Goal: Transaction & Acquisition: Purchase product/service

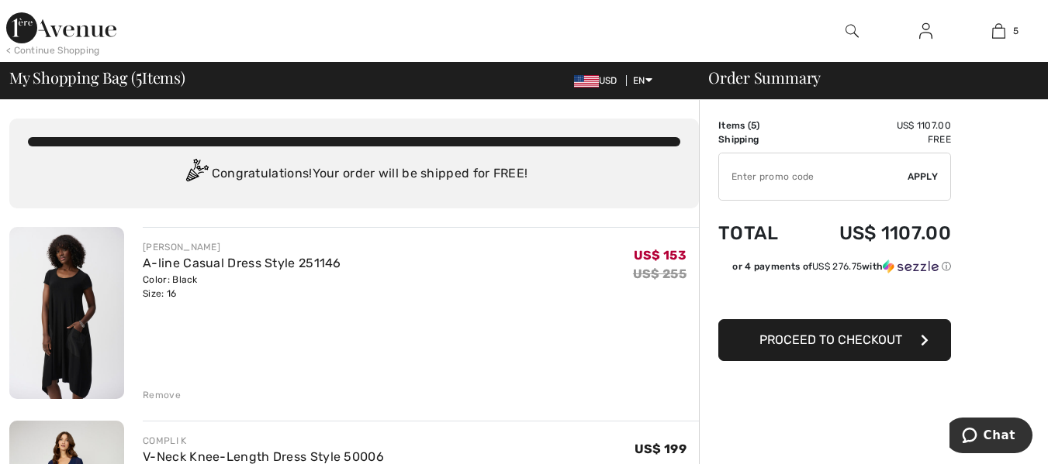
click at [171, 394] on div "Remove" at bounding box center [162, 395] width 38 height 14
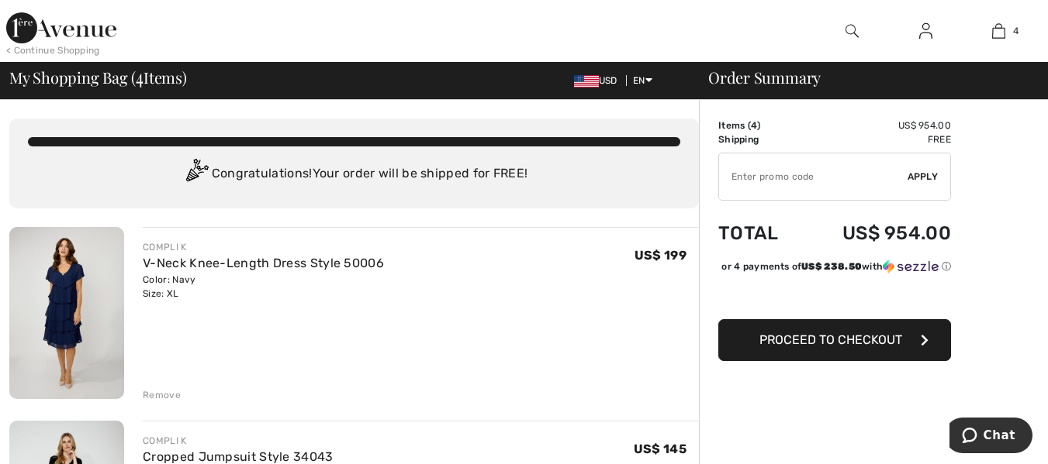
click at [164, 396] on div "Remove" at bounding box center [162, 395] width 38 height 14
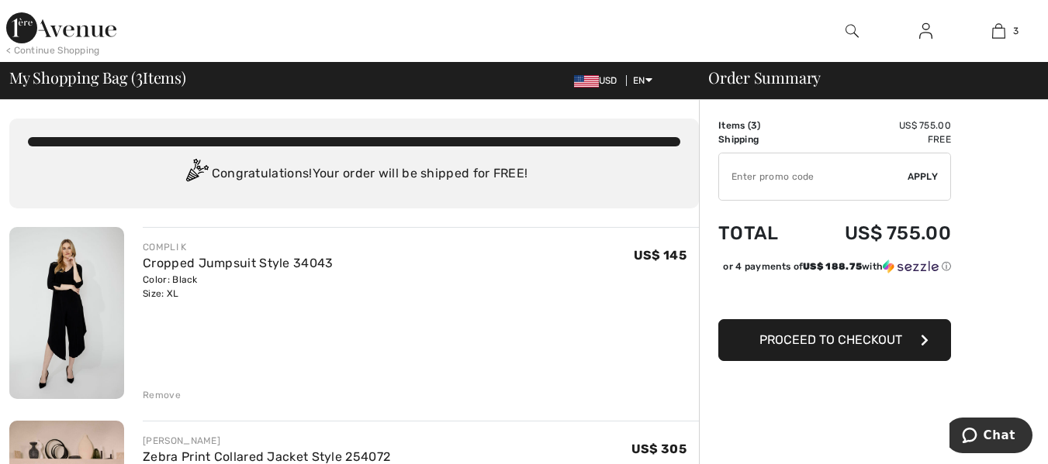
click at [74, 319] on img at bounding box center [66, 313] width 115 height 172
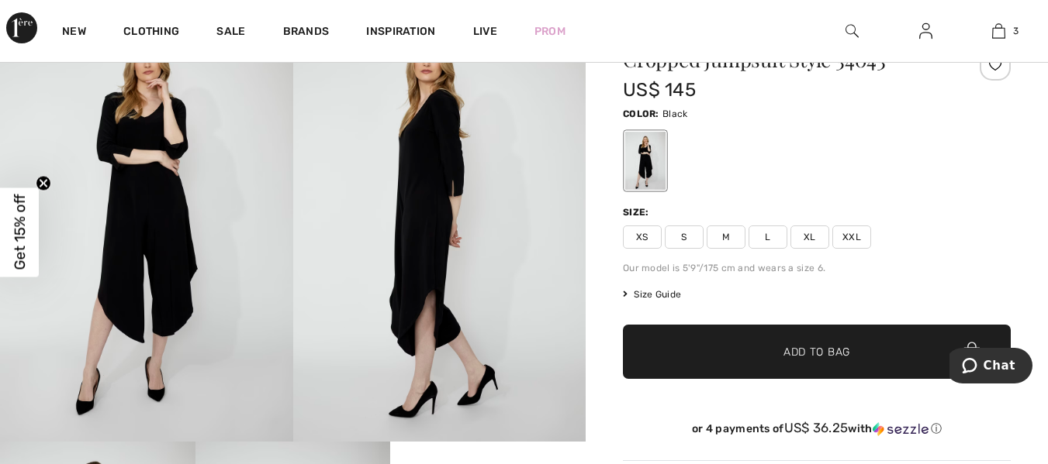
scroll to position [32, 0]
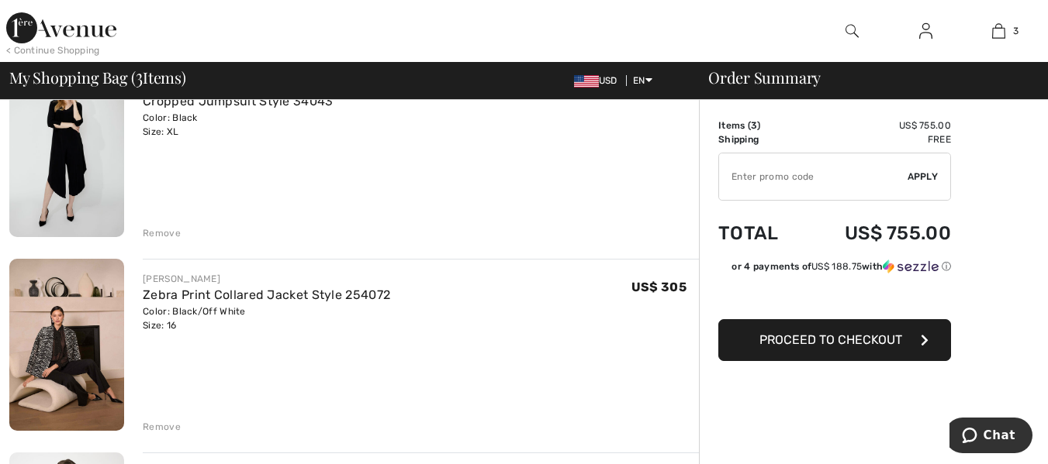
scroll to position [187, 0]
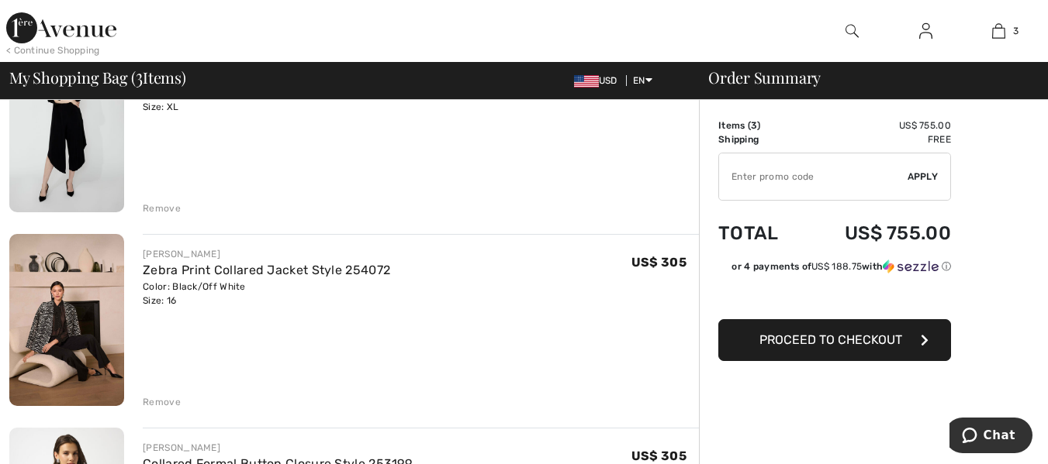
click at [43, 327] on img at bounding box center [66, 320] width 115 height 172
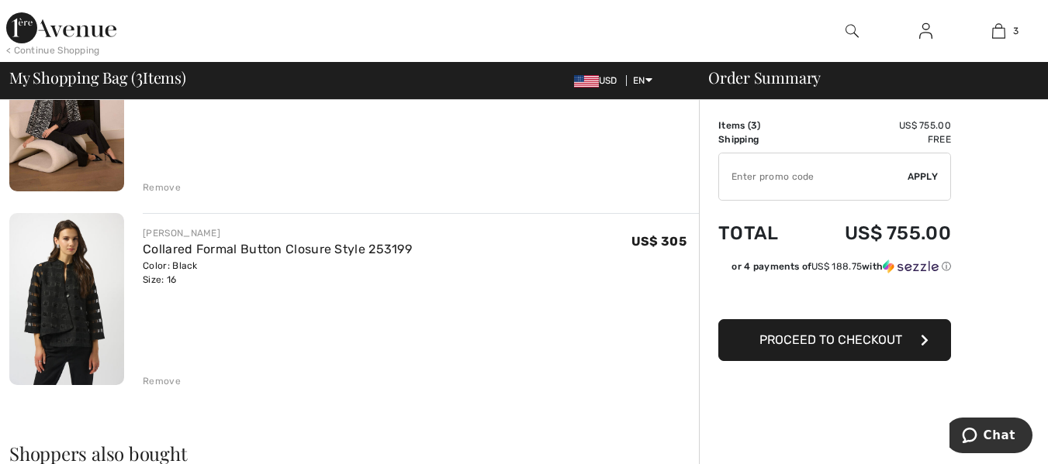
scroll to position [422, 0]
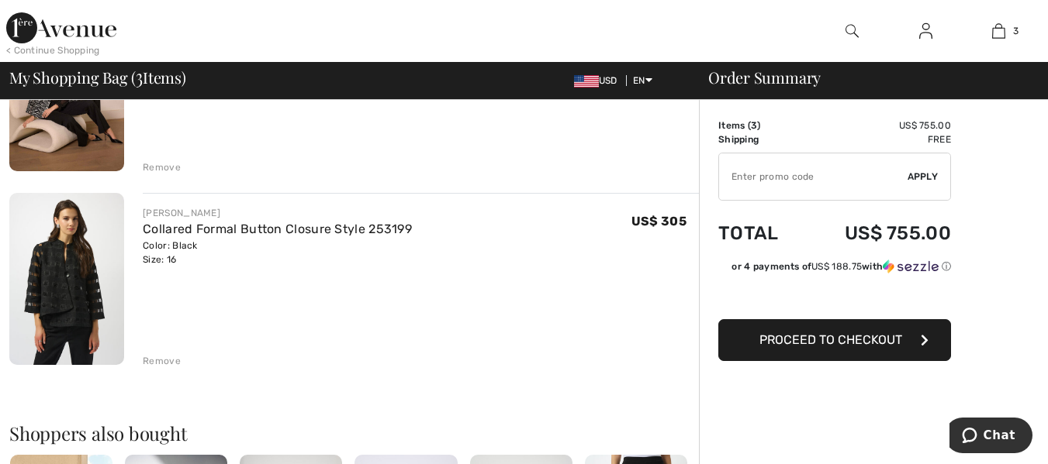
click at [67, 292] on img at bounding box center [66, 279] width 115 height 172
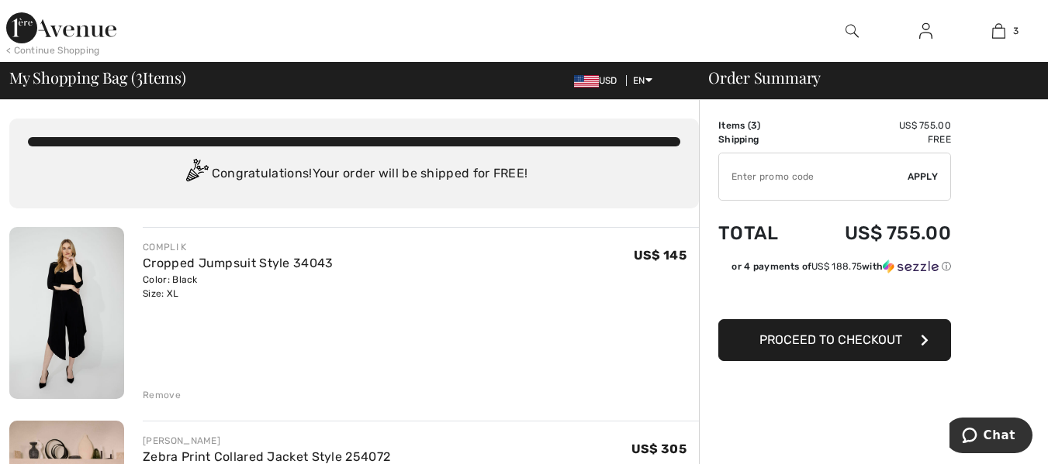
click at [50, 326] on img at bounding box center [66, 313] width 115 height 172
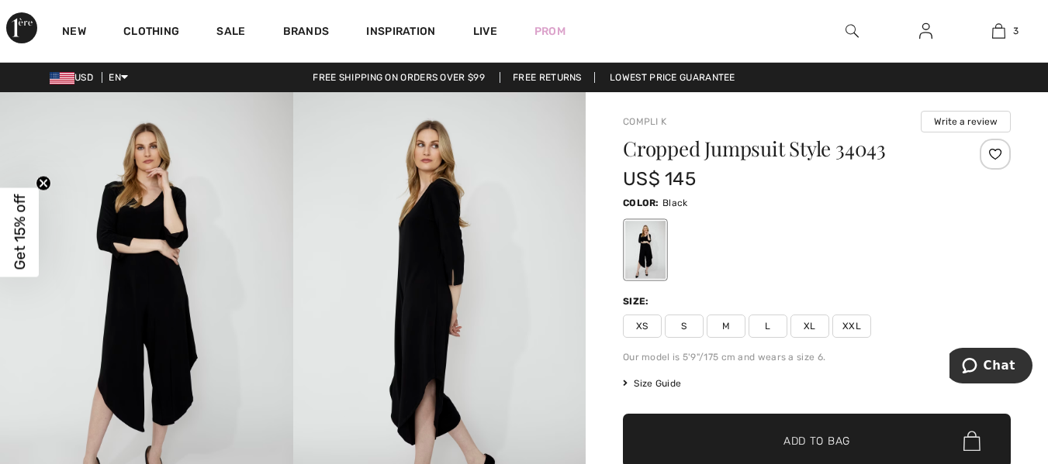
click at [427, 315] on img at bounding box center [439, 311] width 293 height 439
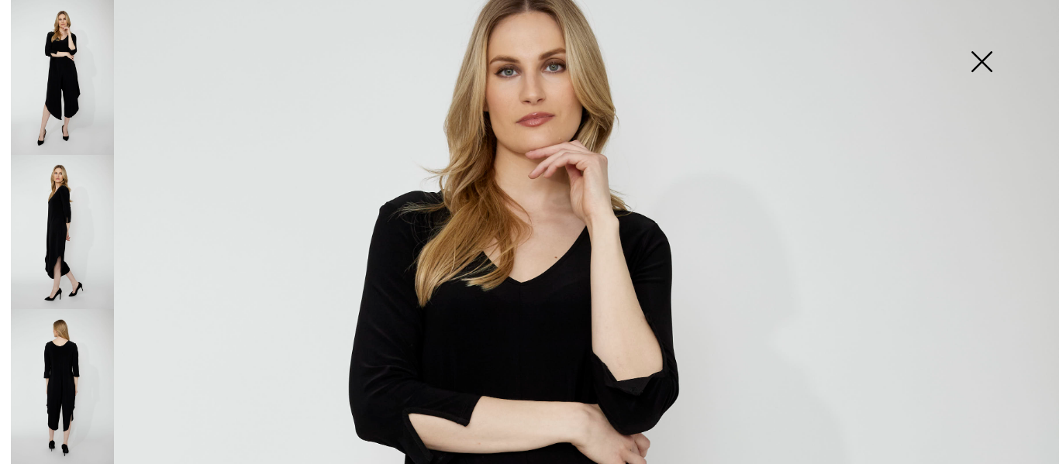
scroll to position [100, 0]
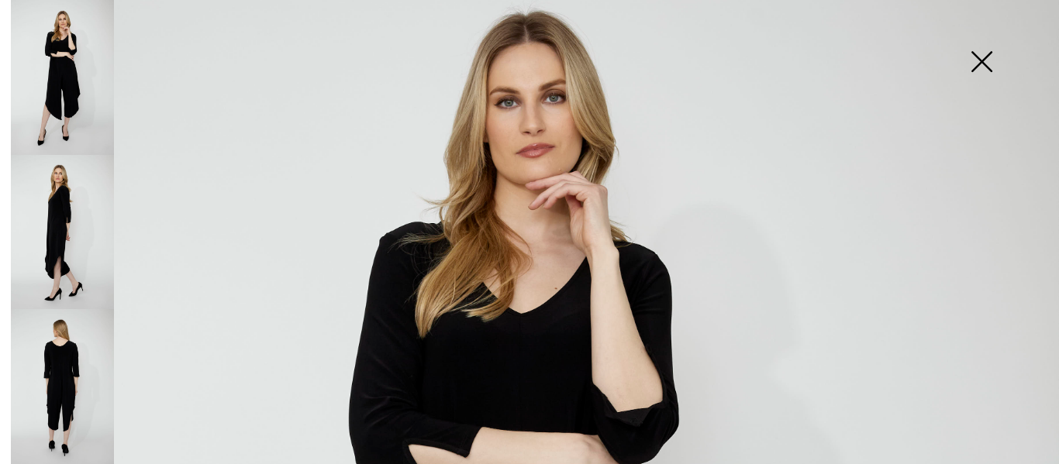
click at [67, 80] on img at bounding box center [62, 77] width 103 height 155
click at [53, 204] on img at bounding box center [62, 232] width 103 height 155
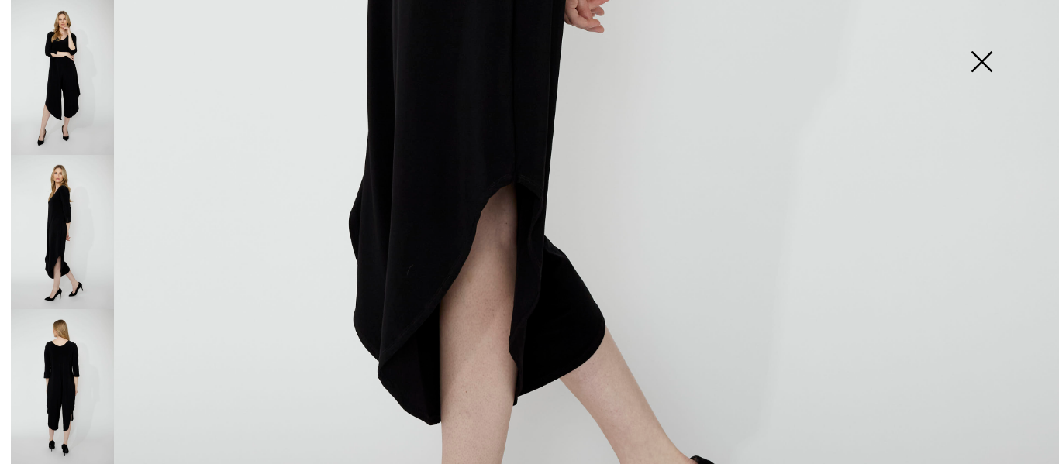
scroll to position [823, 0]
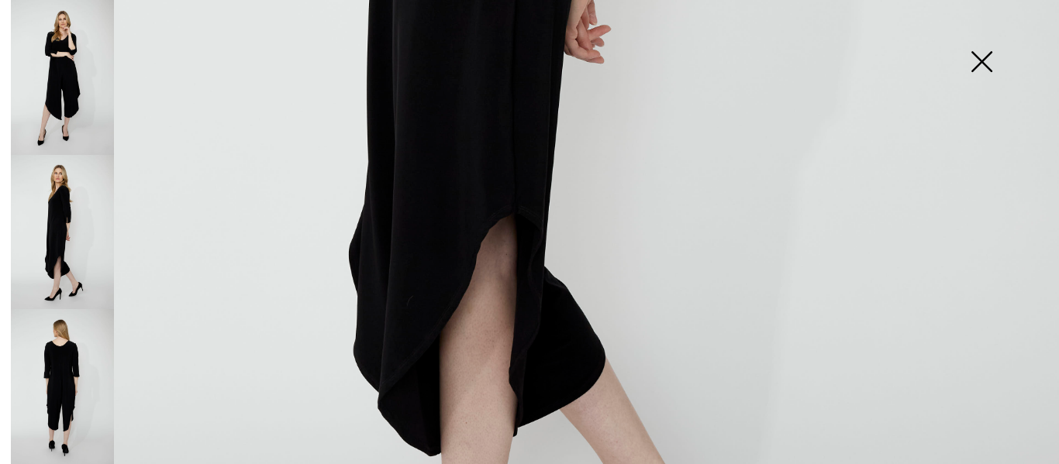
click at [61, 361] on img at bounding box center [62, 386] width 103 height 155
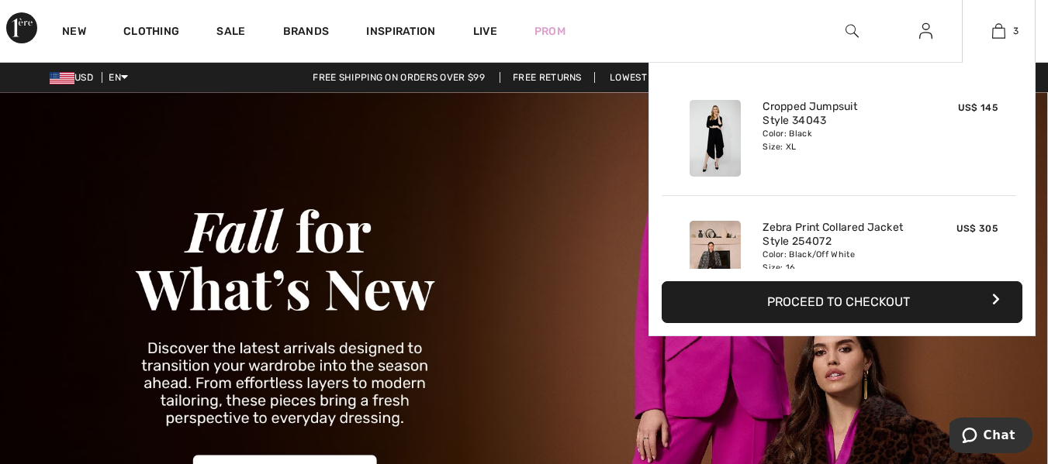
click at [710, 129] on img at bounding box center [714, 138] width 51 height 77
click at [721, 247] on img at bounding box center [714, 259] width 51 height 77
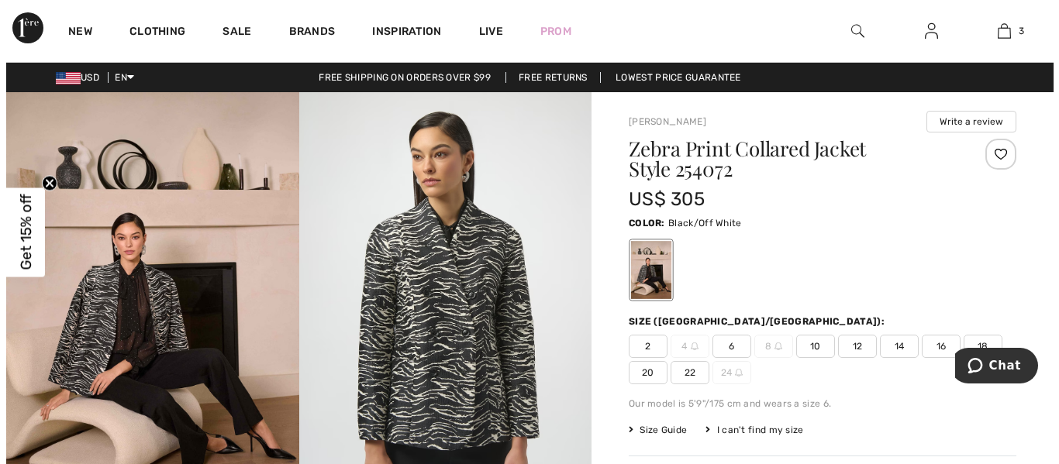
scroll to position [95, 0]
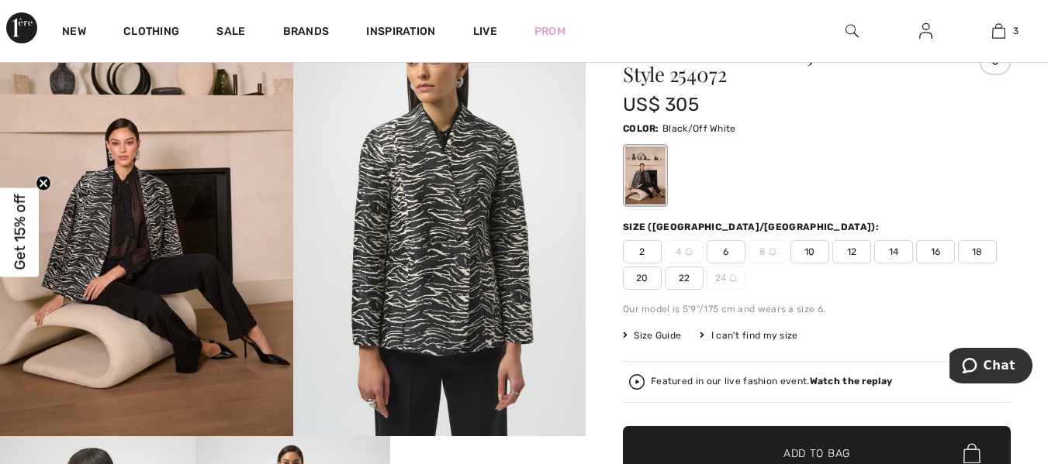
click at [437, 264] on img at bounding box center [439, 217] width 293 height 439
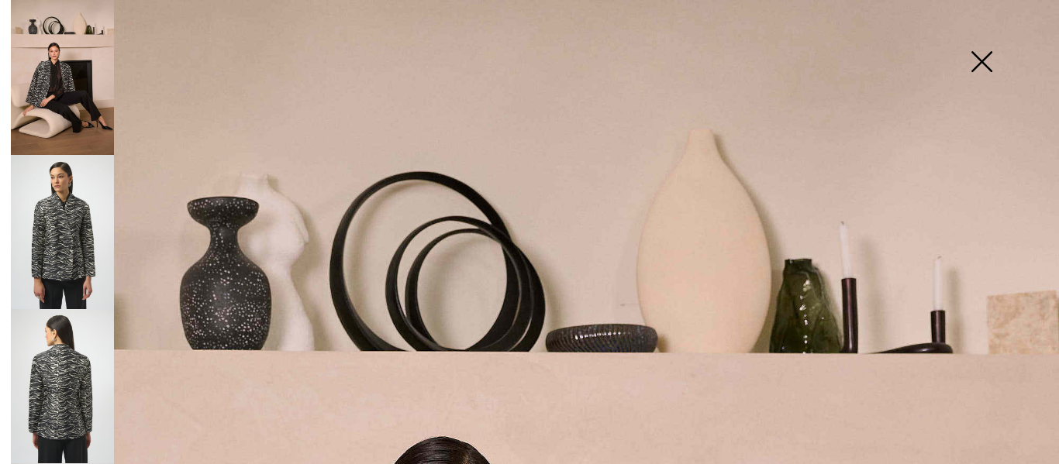
click at [58, 234] on img at bounding box center [62, 232] width 103 height 154
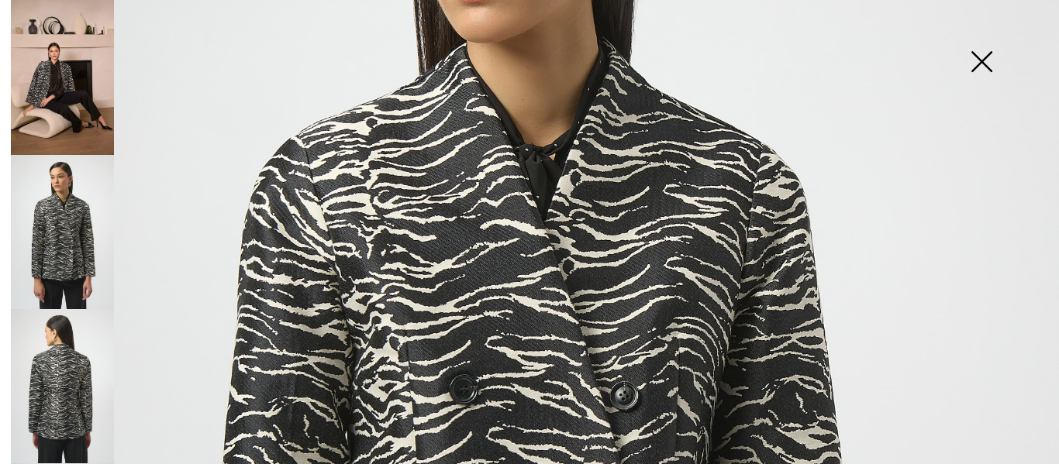
scroll to position [332, 0]
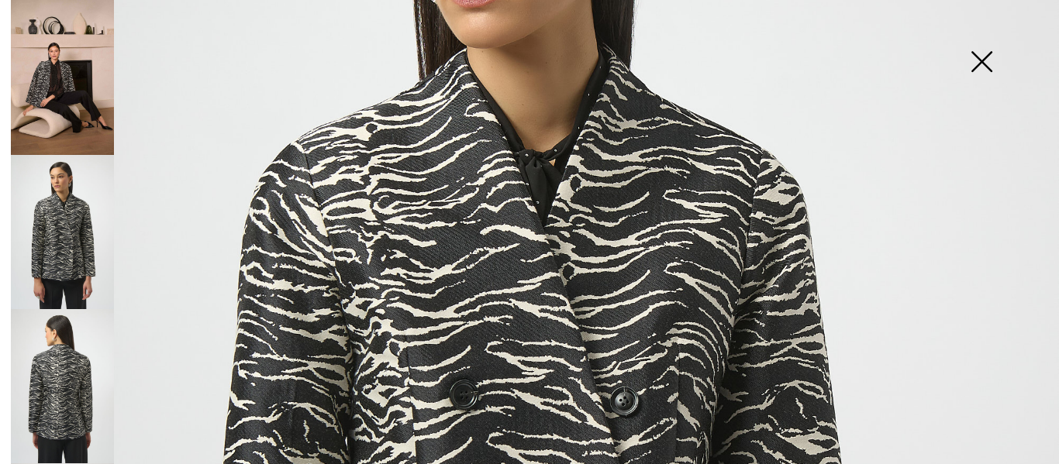
click at [54, 394] on img at bounding box center [62, 386] width 103 height 154
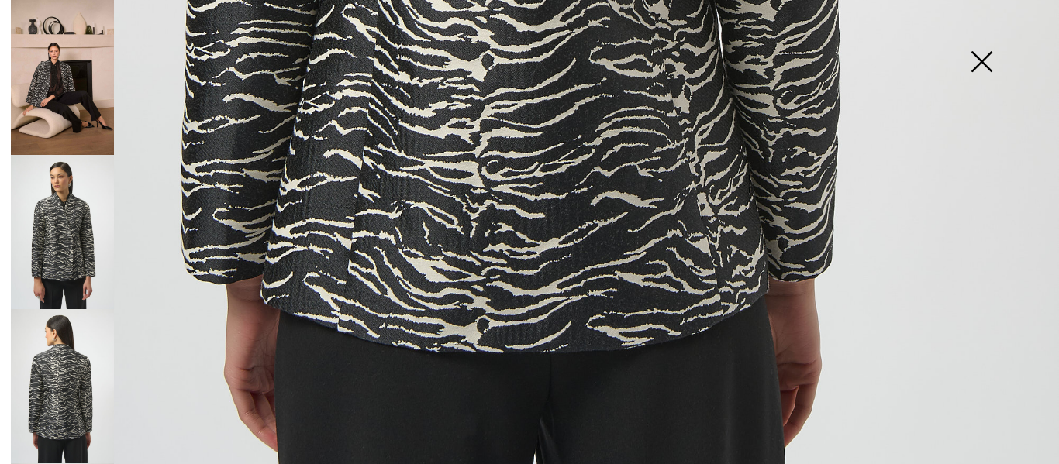
scroll to position [974, 0]
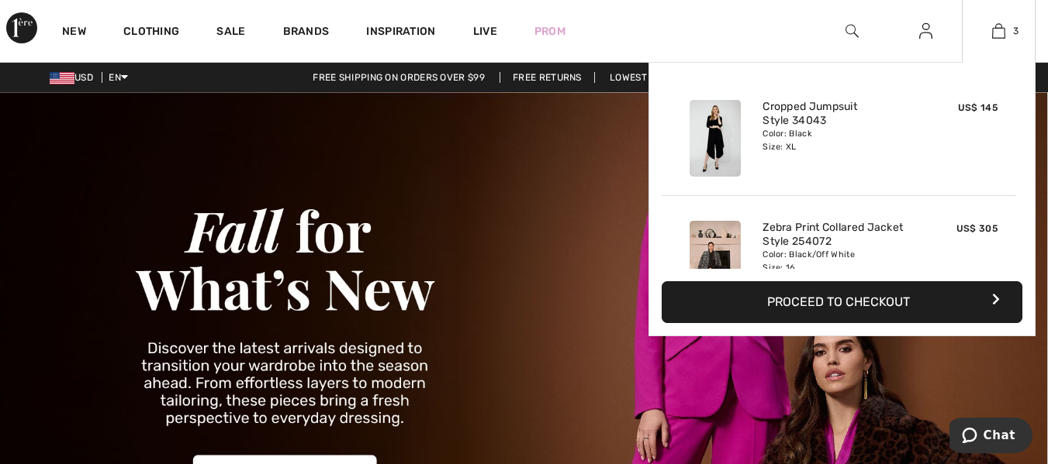
drag, startPoint x: 1016, startPoint y: 140, endPoint x: 1016, endPoint y: 165, distance: 25.6
click at [1015, 171] on div "Added to Bag Compli K Cropped Jumpsuit Style 34043 US$ 145 Color: Black Size: X…" at bounding box center [841, 172] width 361 height 194
drag, startPoint x: 1016, startPoint y: 166, endPoint x: 1022, endPoint y: 145, distance: 21.8
click at [1016, 164] on div "Added to Bag Compli K Cropped Jumpsuit Style 34043 US$ 145 Color: Black Size: X…" at bounding box center [841, 172] width 361 height 194
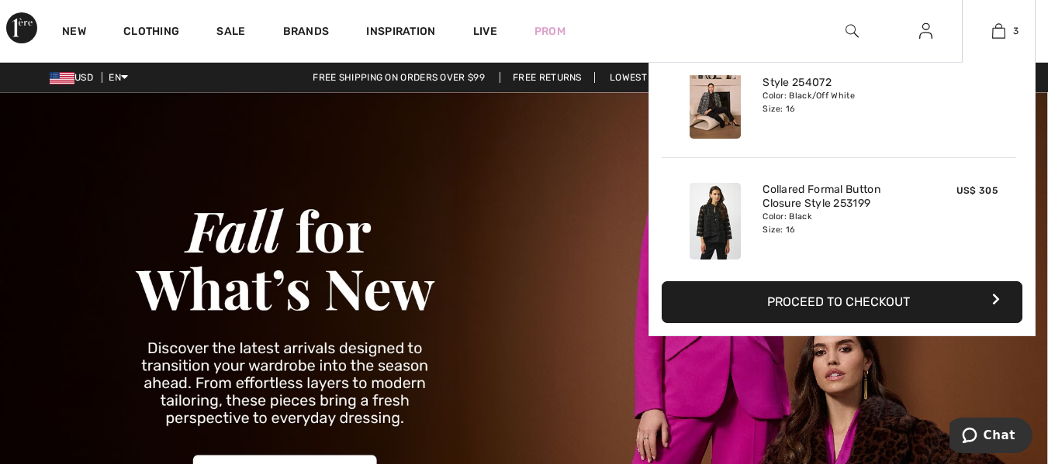
scroll to position [169, 0]
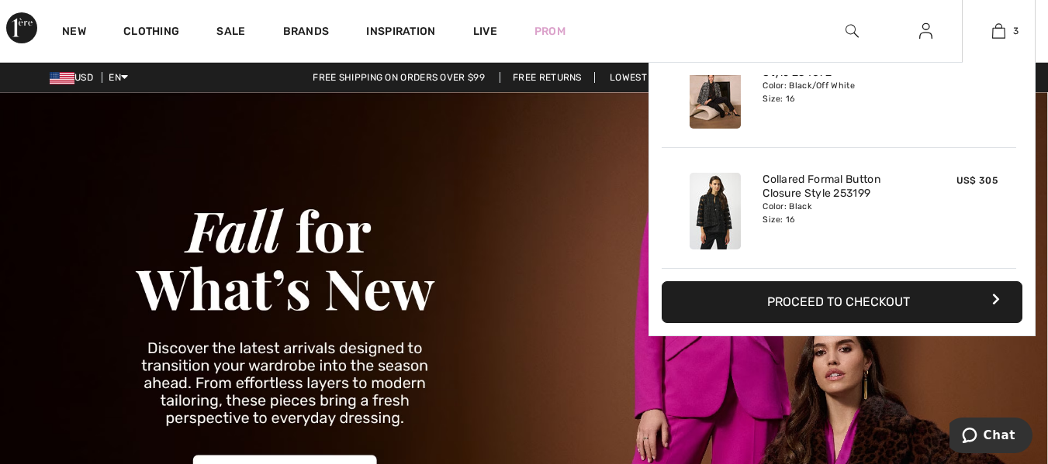
click at [720, 216] on img at bounding box center [714, 211] width 51 height 77
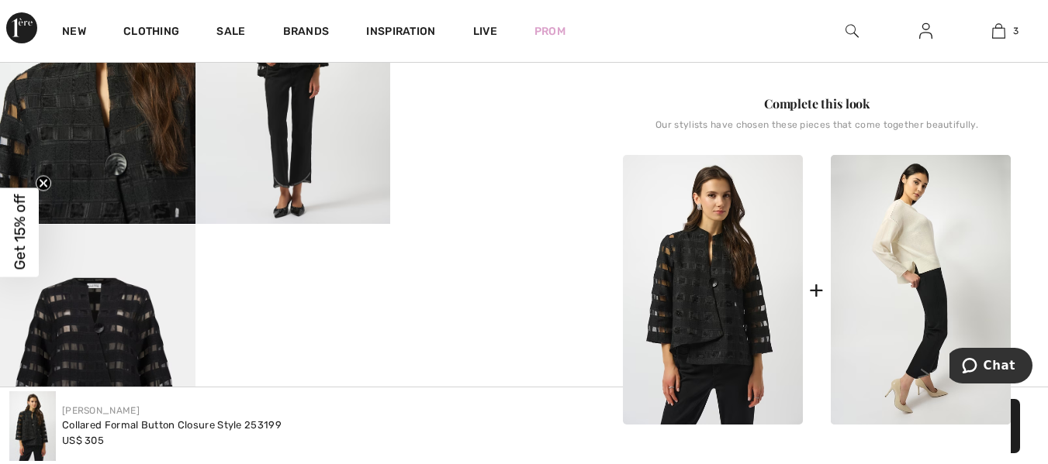
scroll to position [768, 0]
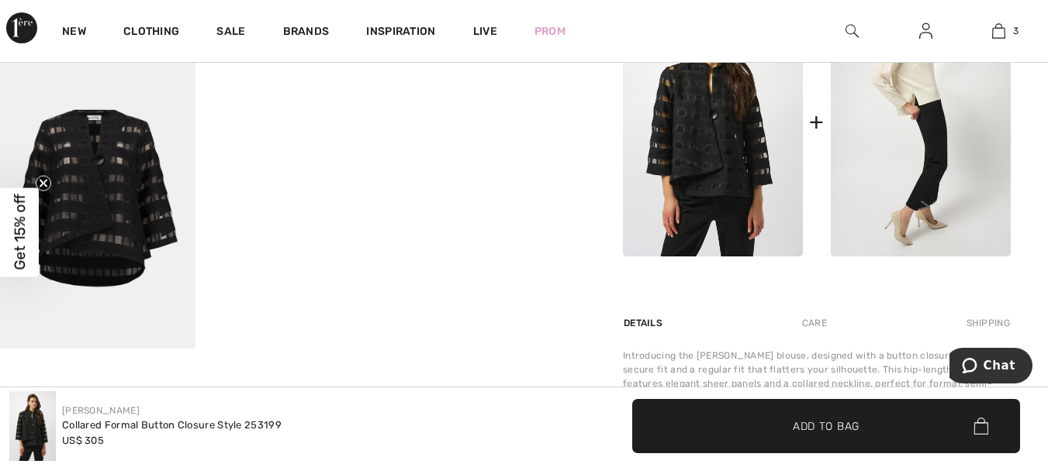
click at [102, 214] on img at bounding box center [97, 203] width 195 height 292
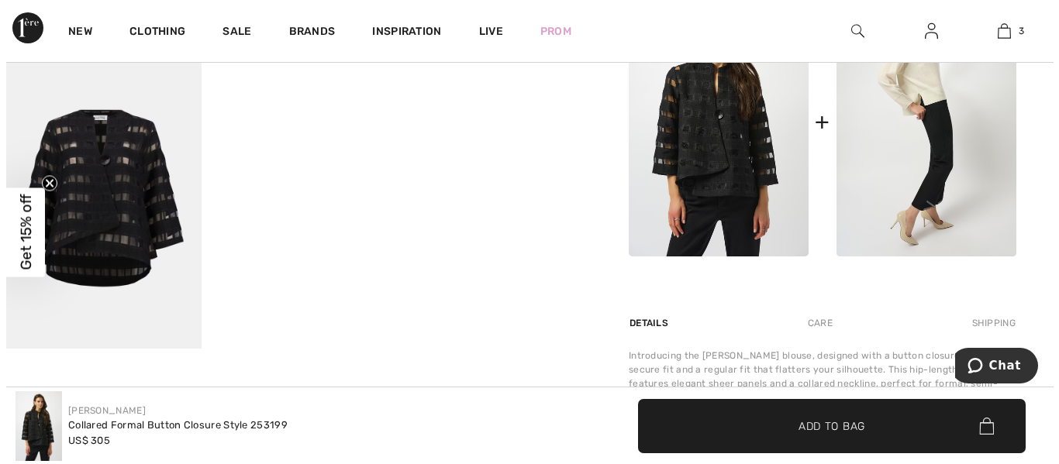
scroll to position [782, 0]
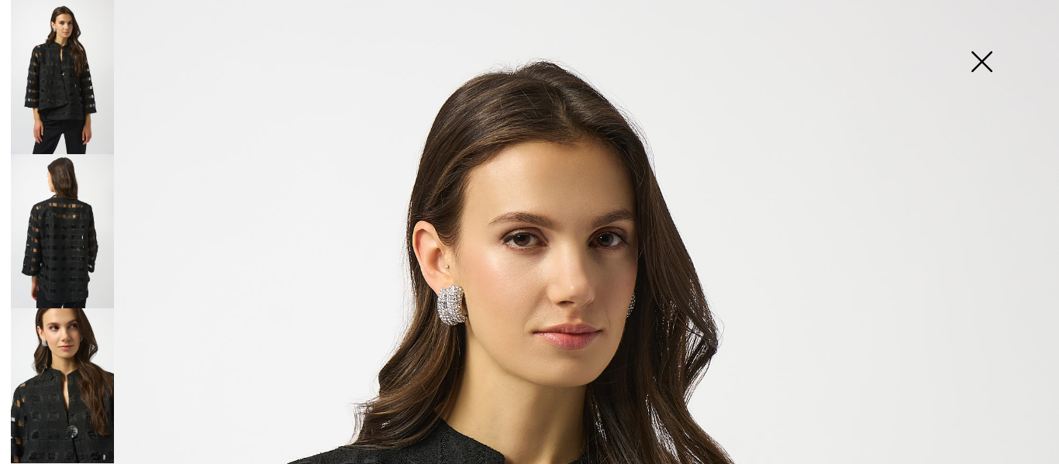
click at [65, 113] on img at bounding box center [62, 77] width 103 height 154
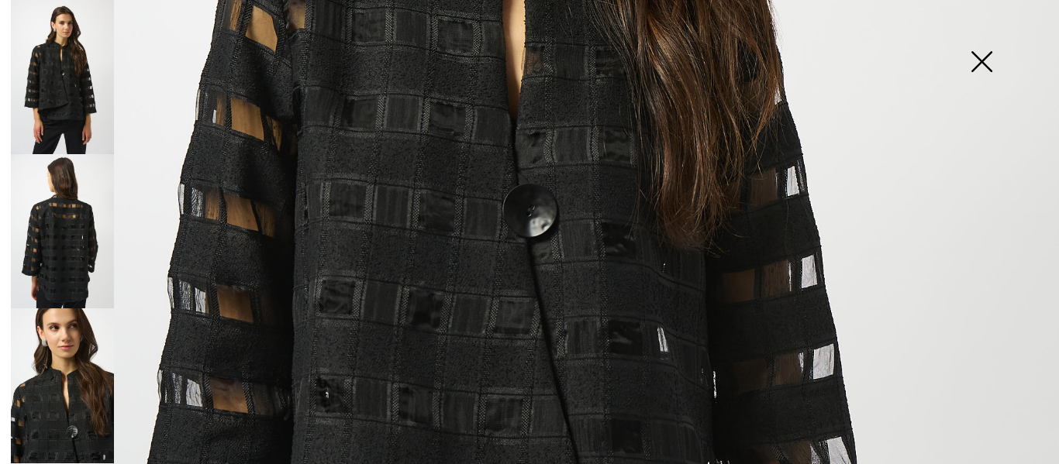
scroll to position [513, 0]
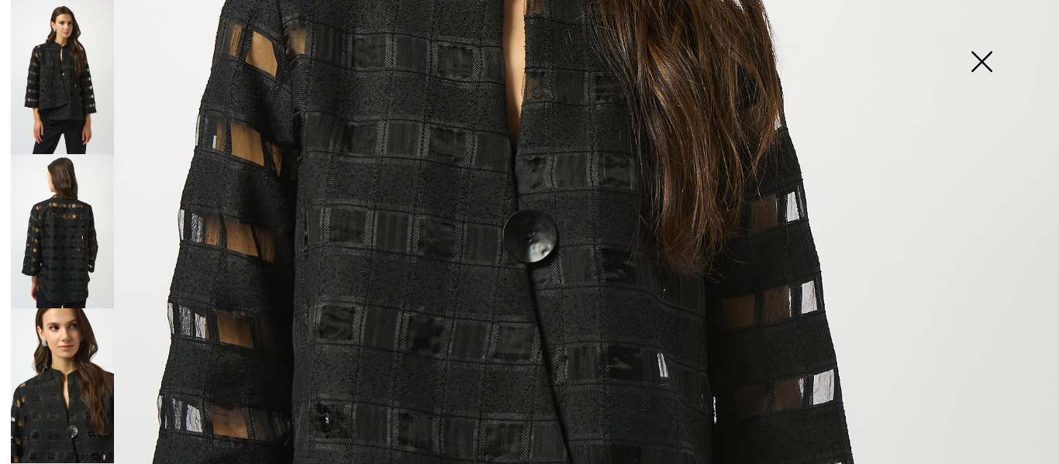
click at [76, 237] on img at bounding box center [62, 231] width 103 height 154
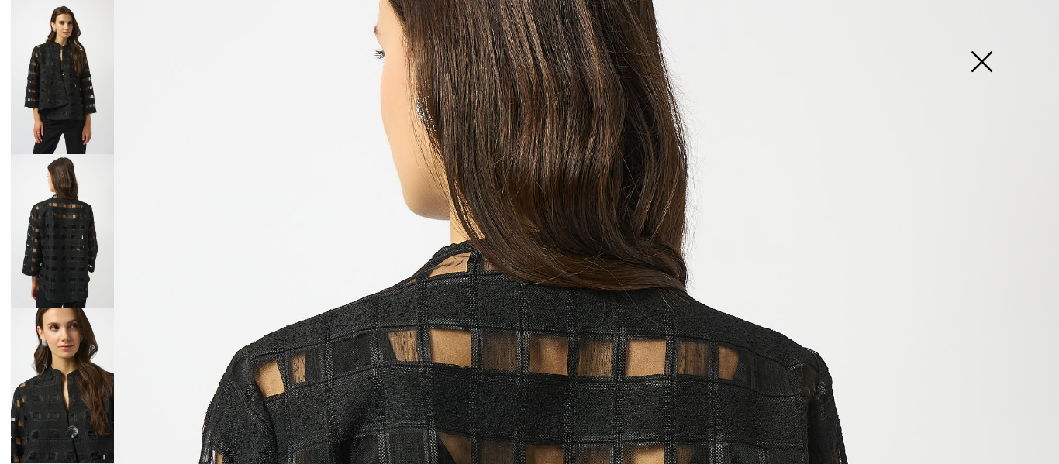
scroll to position [176, 0]
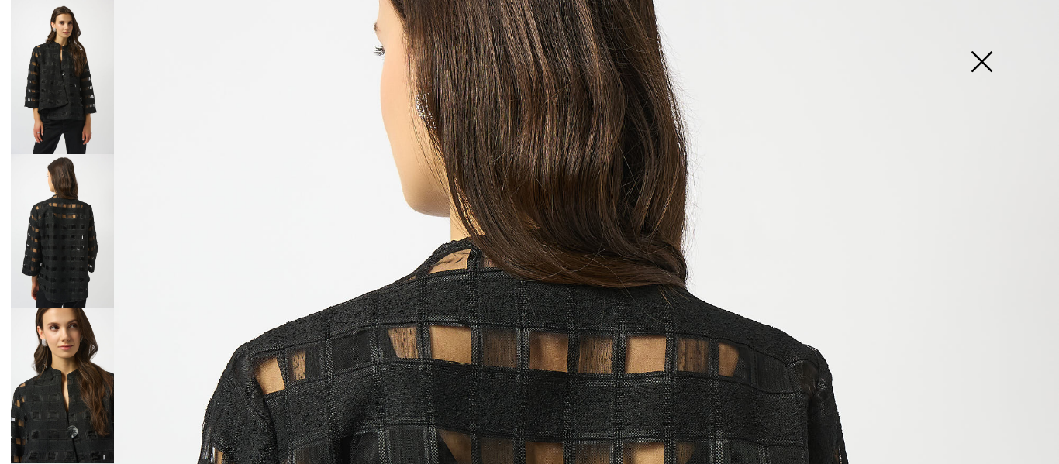
click at [979, 60] on img at bounding box center [982, 63] width 78 height 80
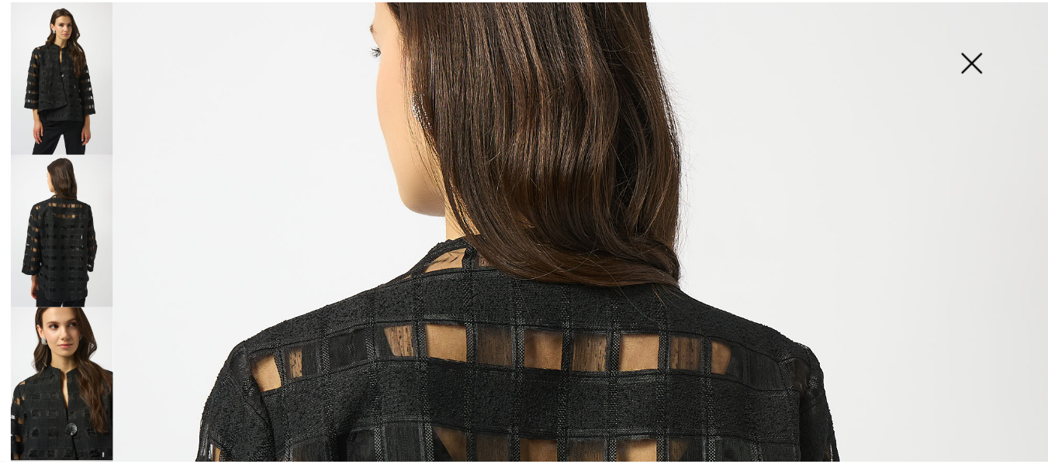
scroll to position [768, 0]
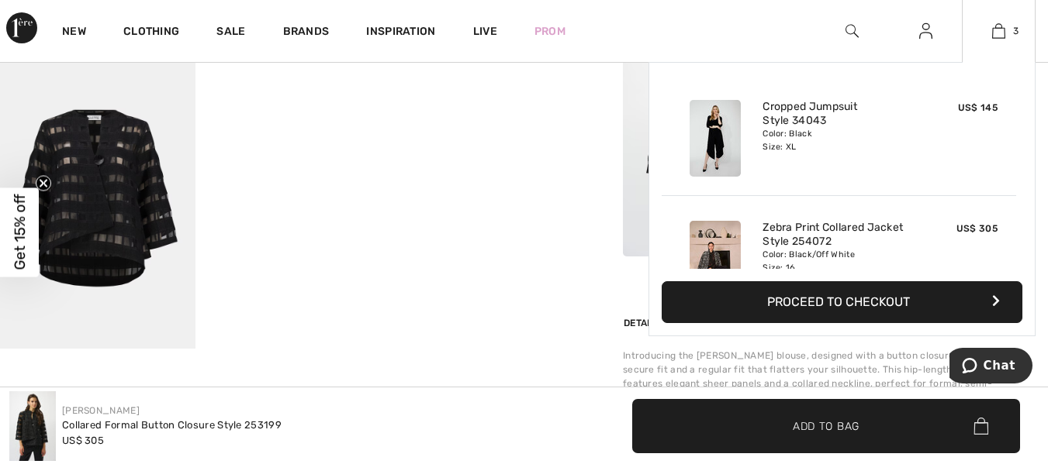
click at [720, 254] on img at bounding box center [714, 259] width 51 height 77
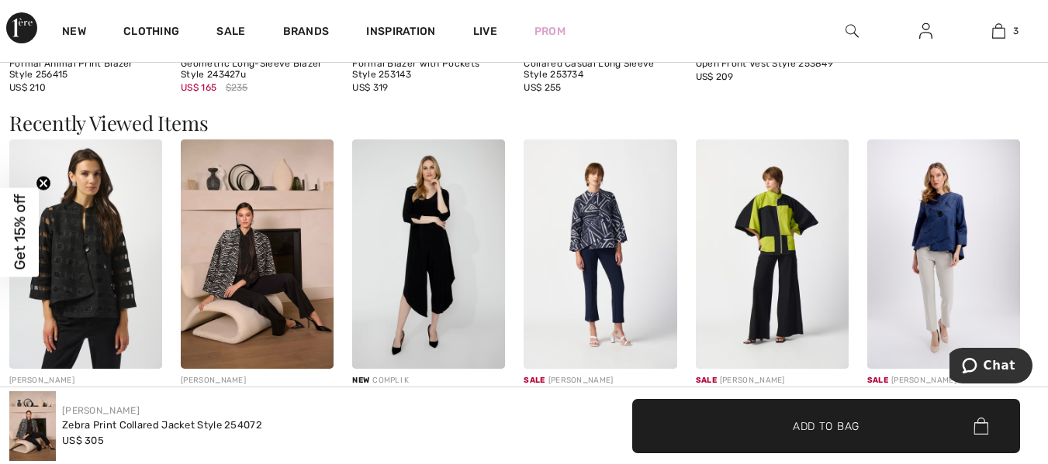
scroll to position [1699, 0]
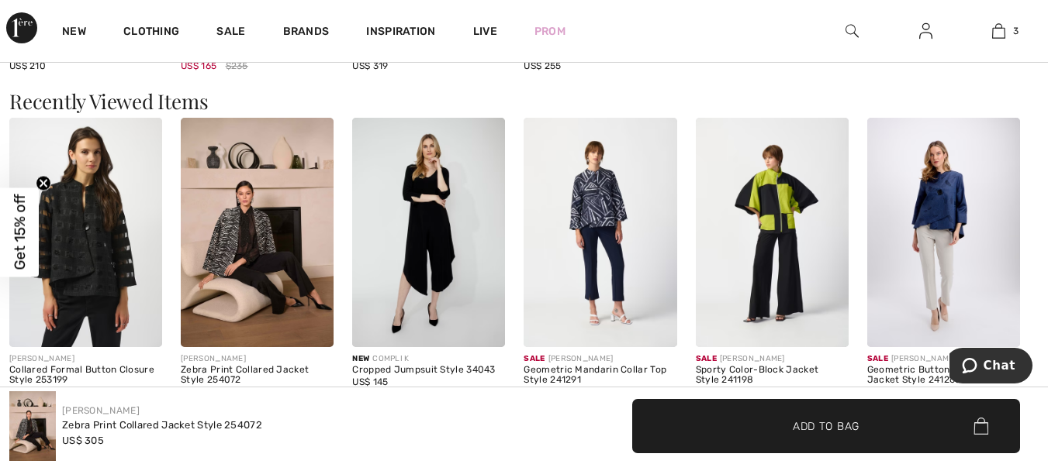
click at [92, 268] on img at bounding box center [85, 233] width 153 height 230
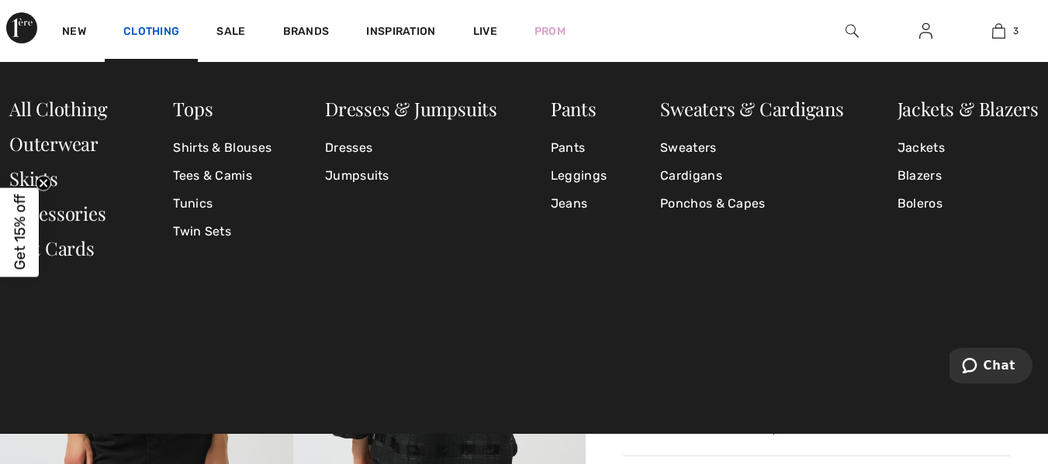
click at [148, 27] on link "Clothing" at bounding box center [151, 33] width 56 height 16
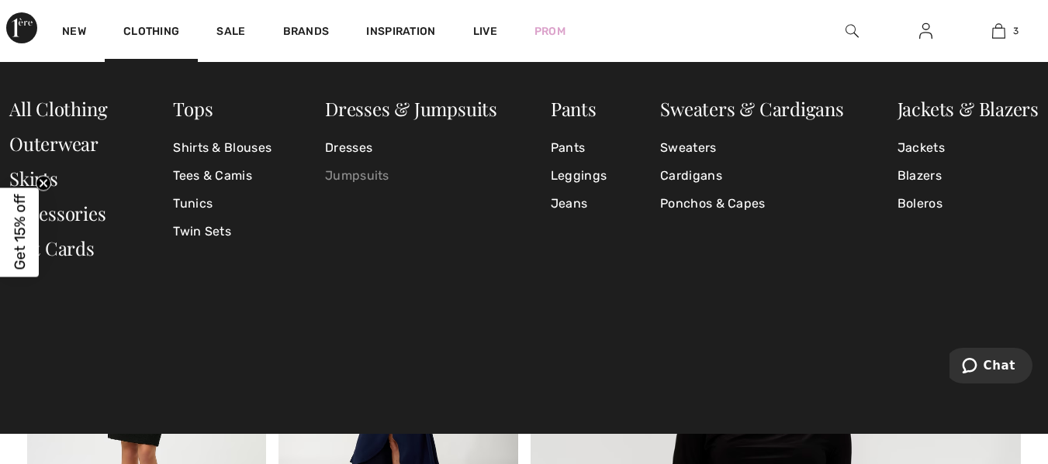
click at [369, 178] on link "Jumpsuits" at bounding box center [411, 176] width 172 height 28
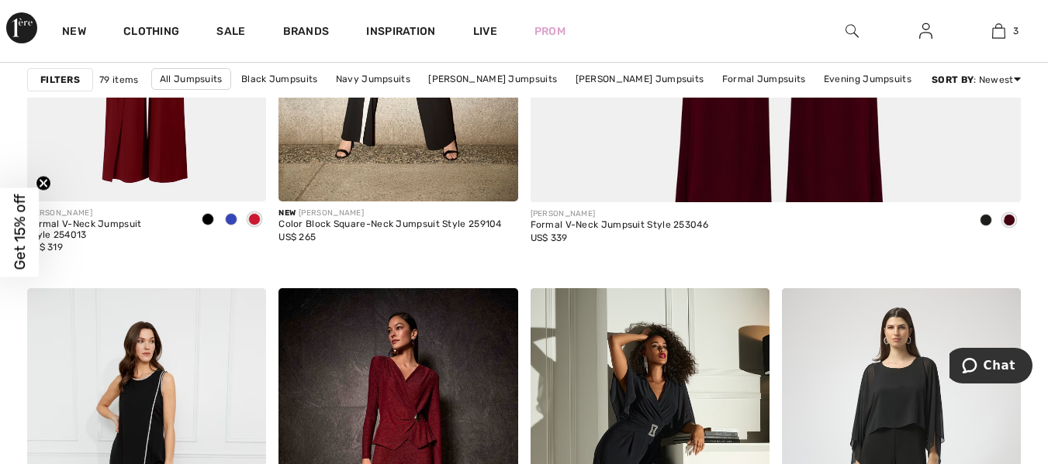
scroll to position [1025, 0]
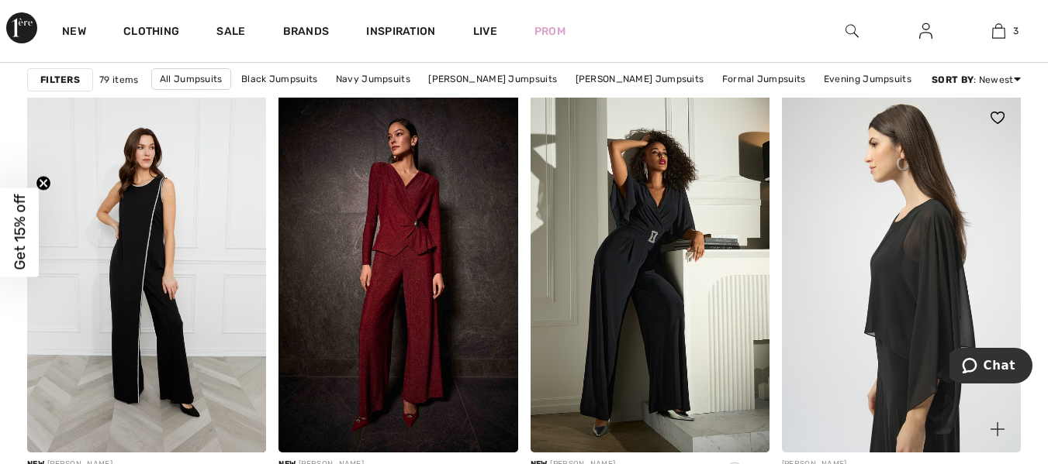
click at [922, 316] on img at bounding box center [901, 274] width 239 height 358
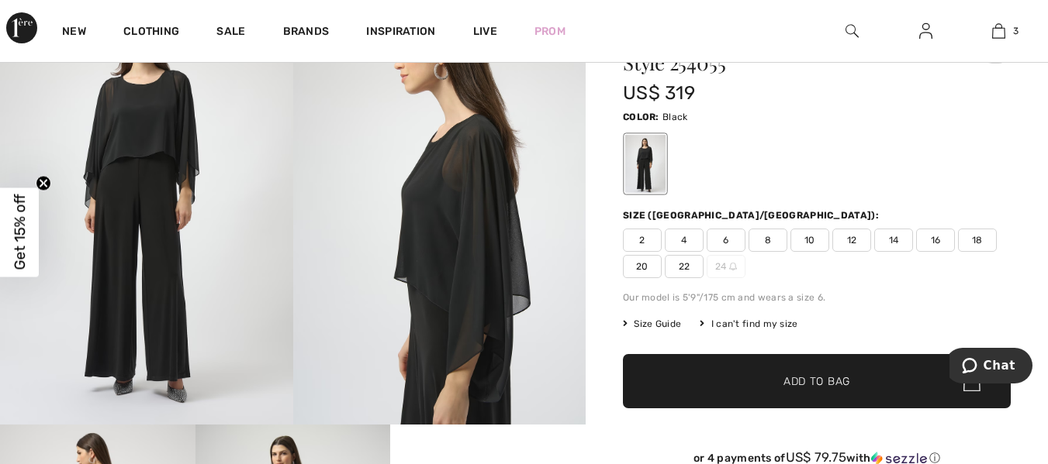
scroll to position [62, 0]
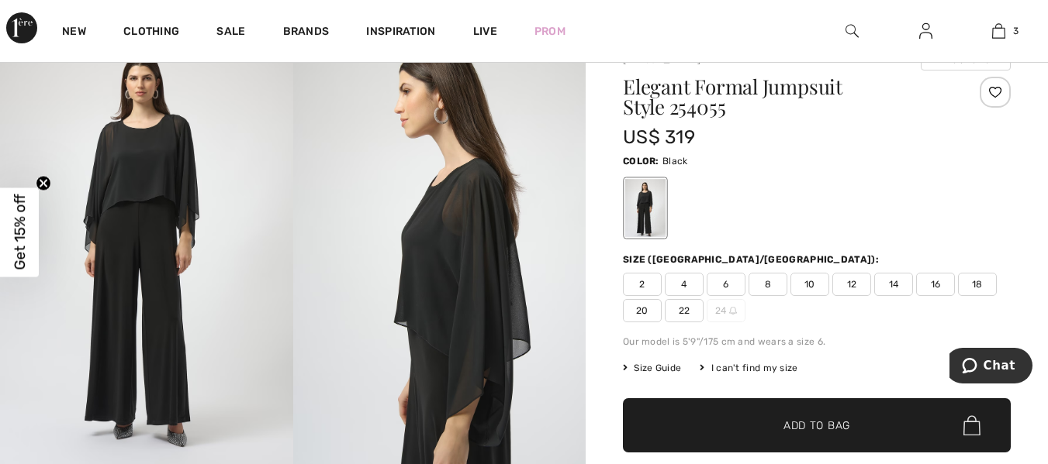
click at [37, 255] on span "Get 15% off" at bounding box center [19, 232] width 39 height 89
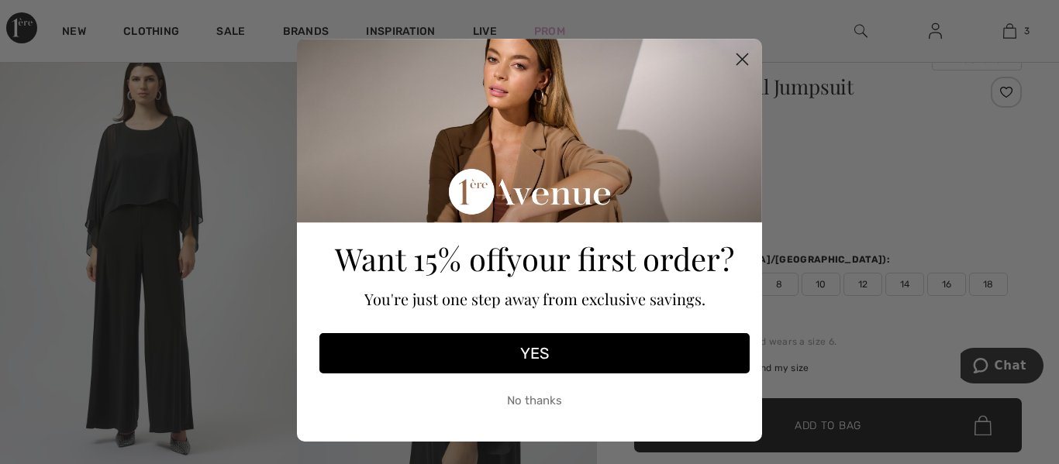
click at [734, 59] on circle "Close dialog" at bounding box center [743, 60] width 26 height 26
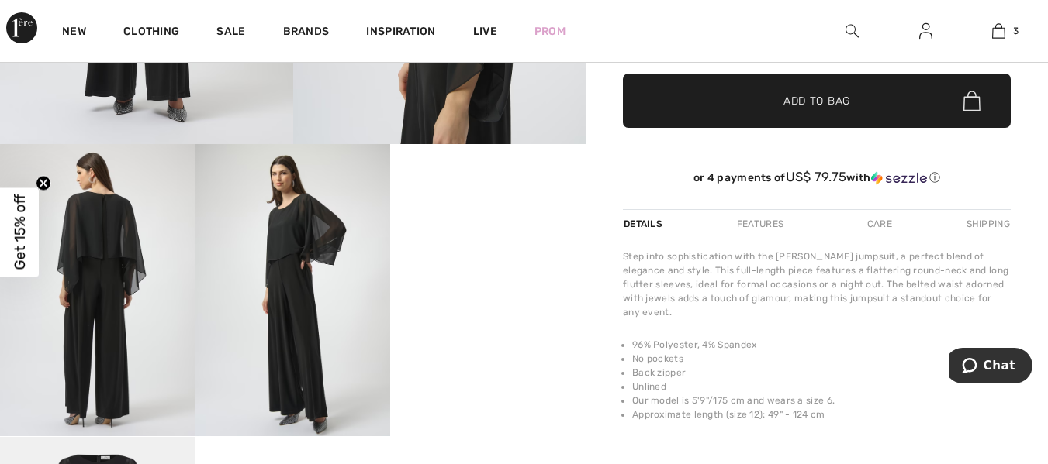
scroll to position [432, 0]
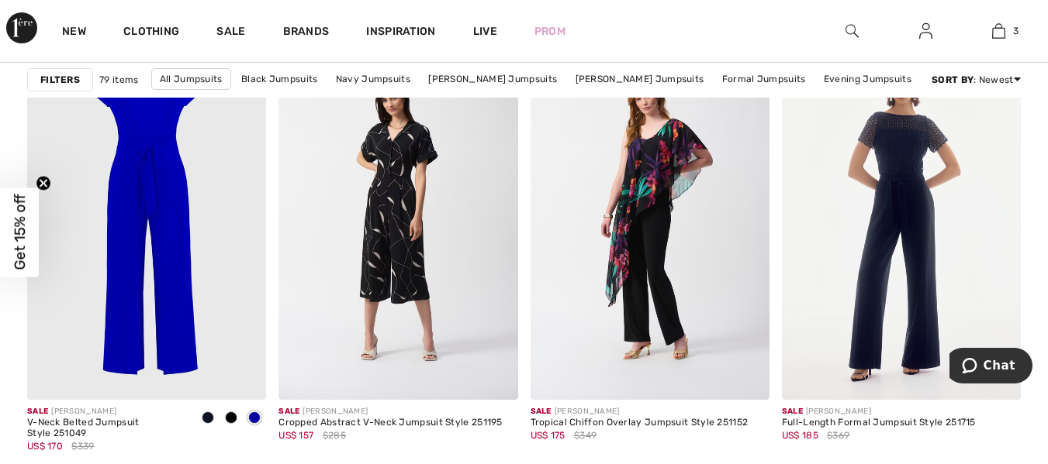
scroll to position [6062, 0]
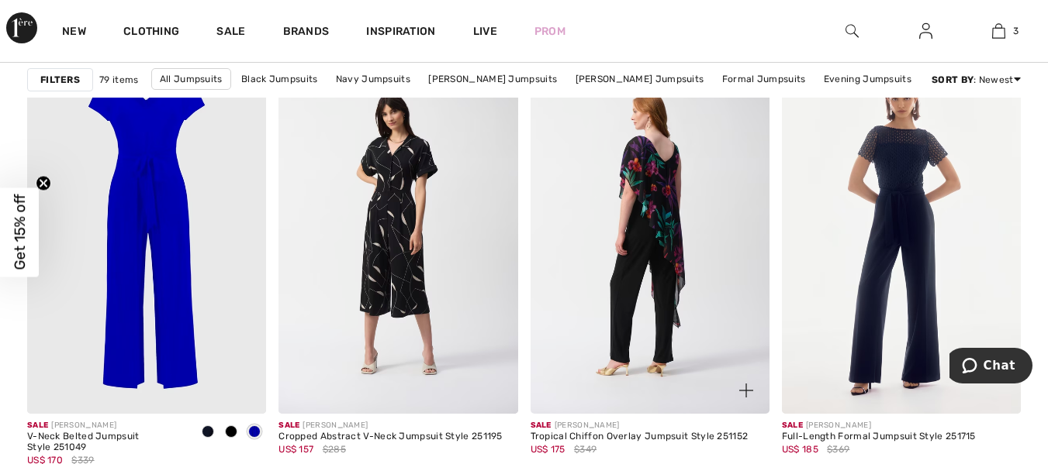
click at [665, 230] on img at bounding box center [649, 235] width 239 height 358
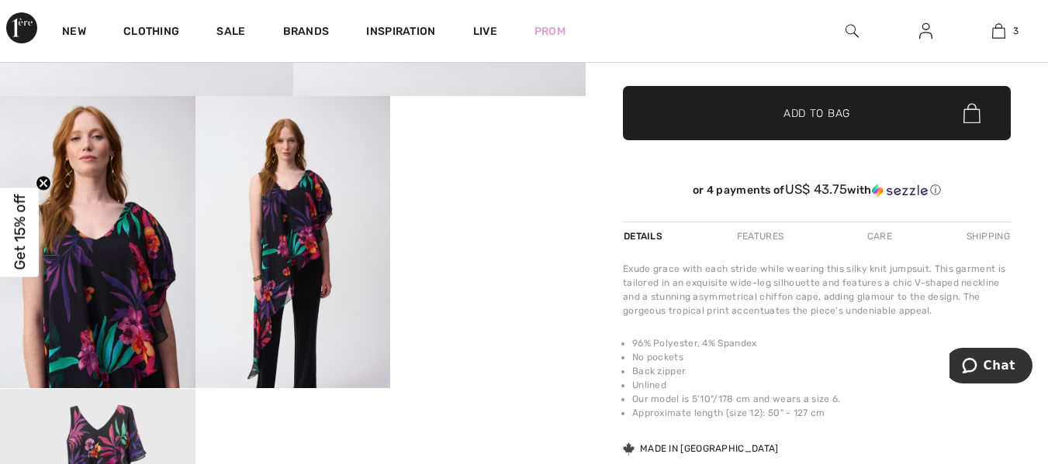
scroll to position [485, 0]
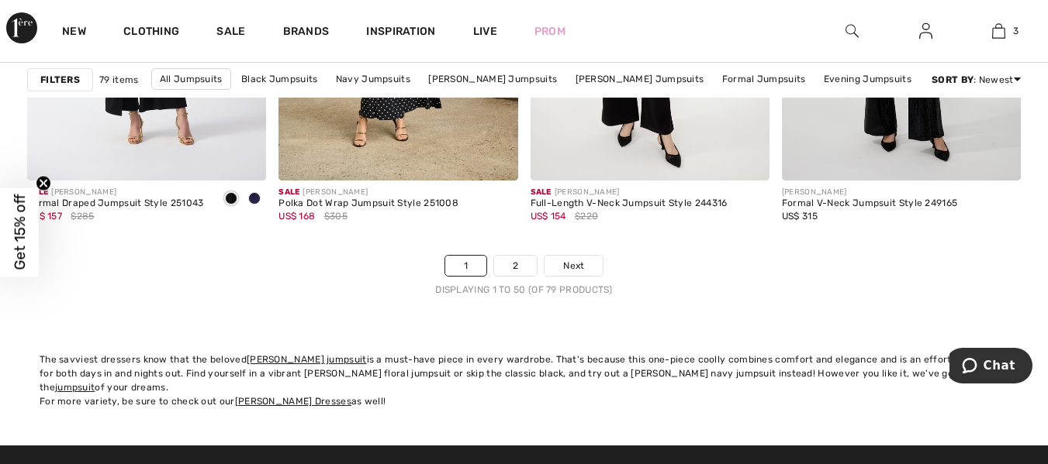
scroll to position [6755, 0]
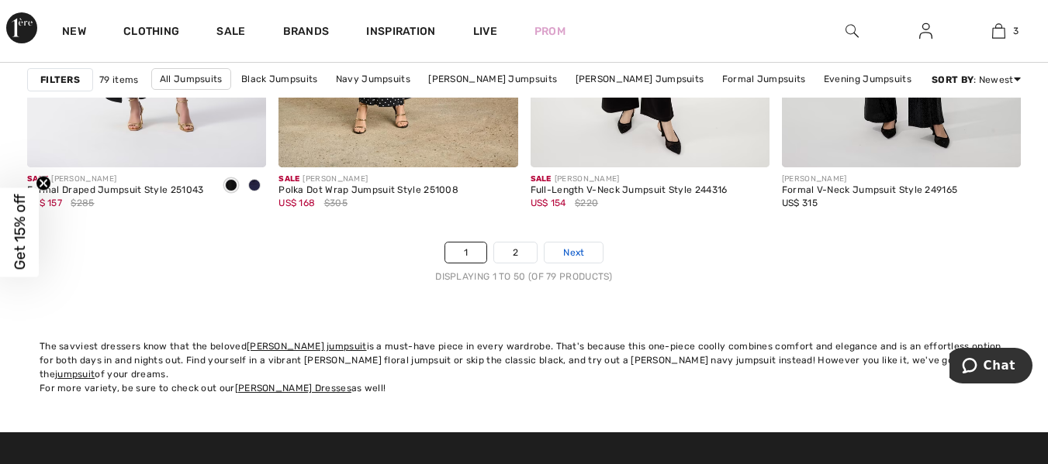
click at [585, 251] on link "Next" at bounding box center [573, 253] width 58 height 20
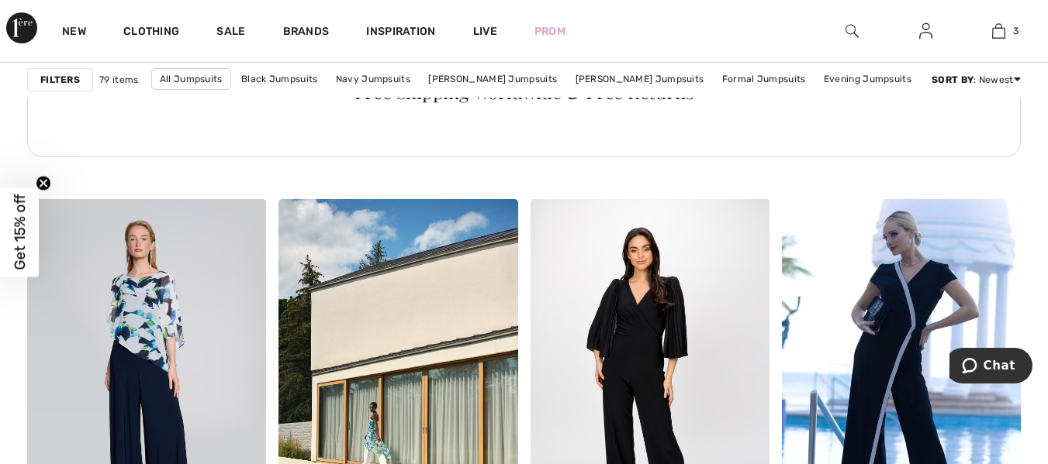
scroll to position [2066, 0]
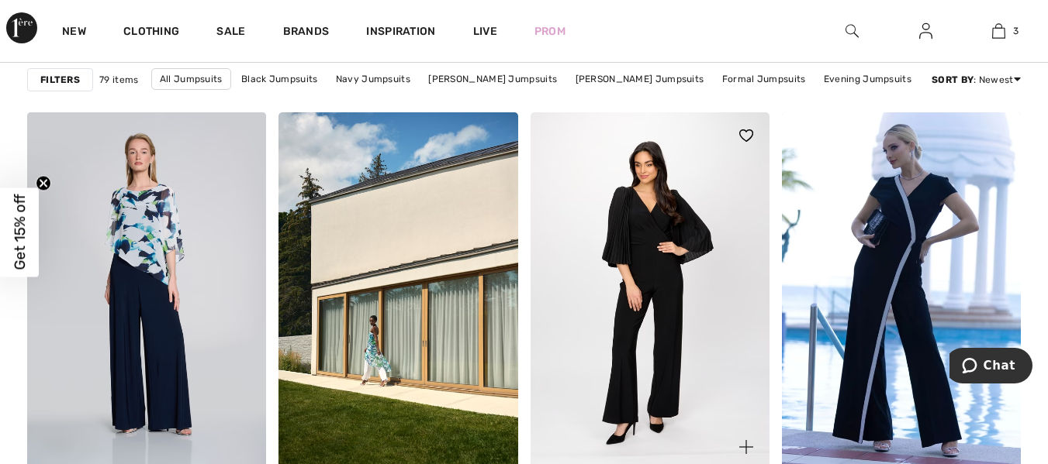
click at [669, 319] on img at bounding box center [649, 291] width 239 height 358
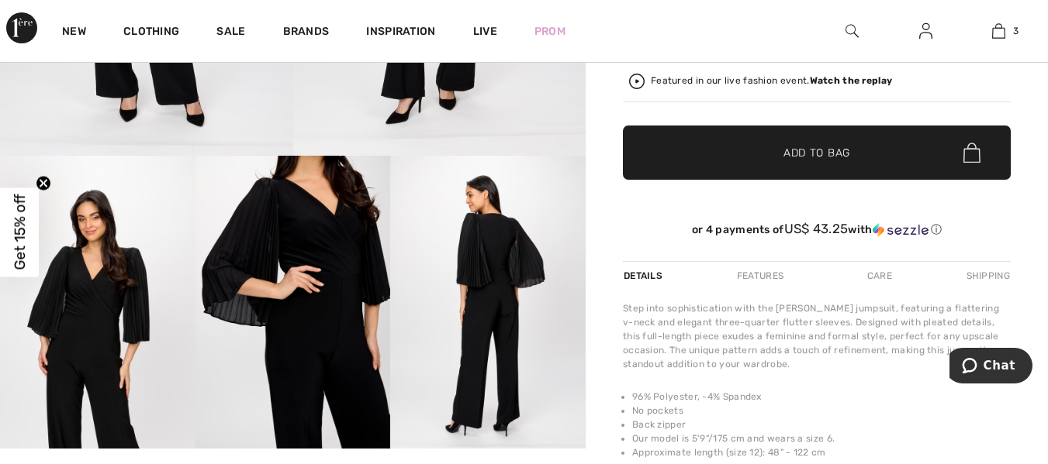
scroll to position [440, 0]
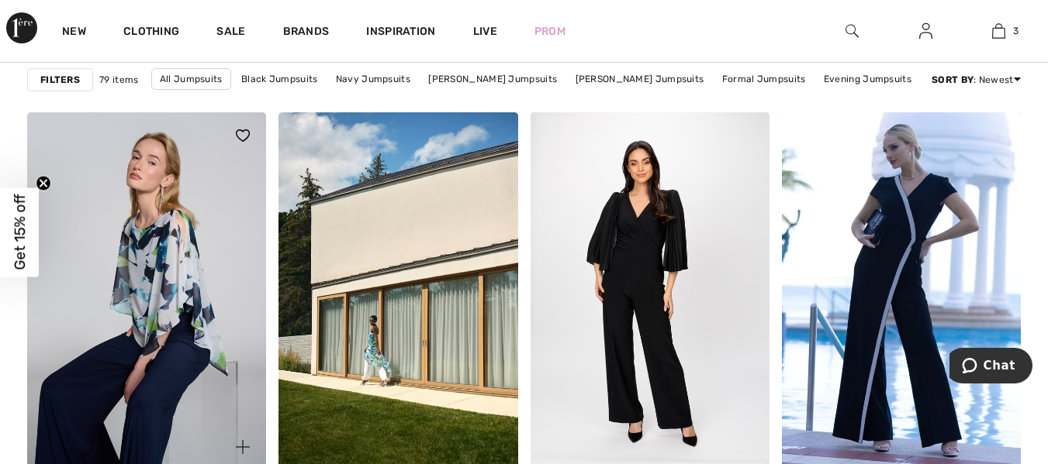
click at [144, 254] on img at bounding box center [146, 291] width 239 height 358
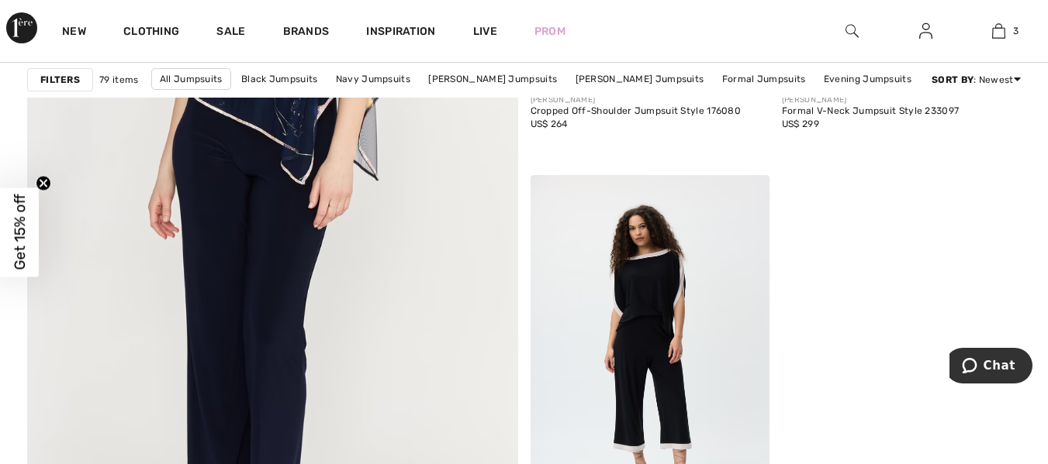
scroll to position [4003, 0]
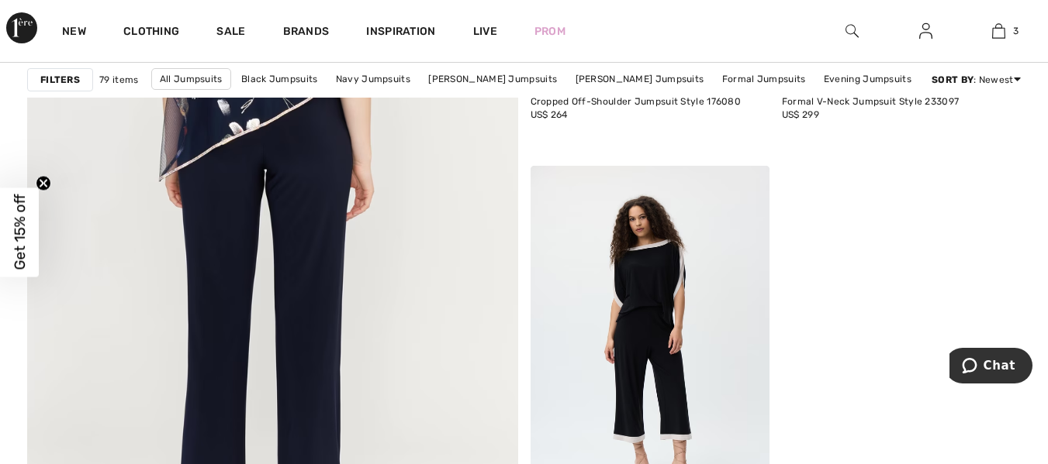
click at [294, 345] on img at bounding box center [272, 162] width 589 height 883
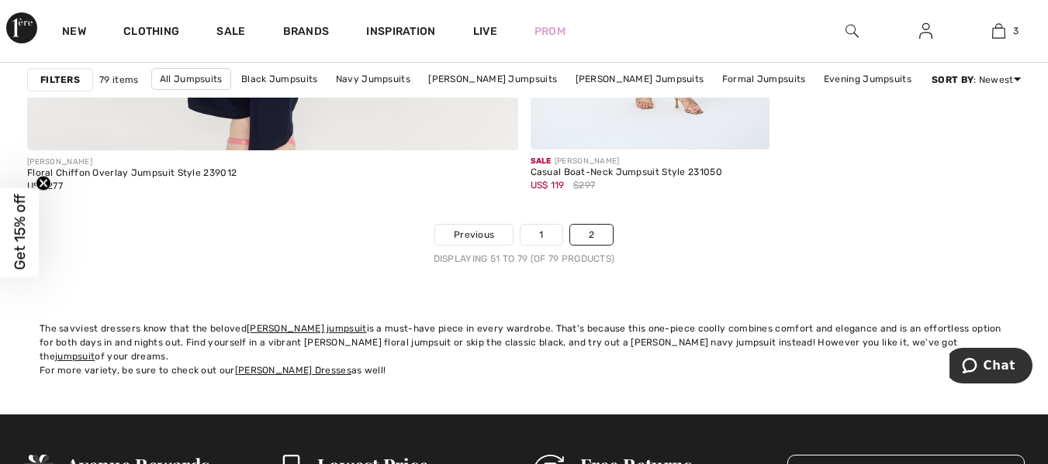
scroll to position [4368, 0]
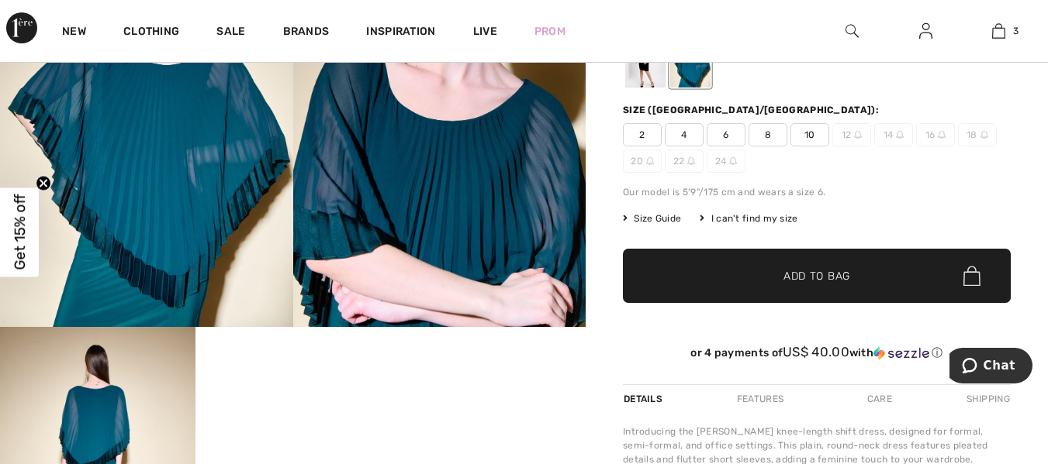
scroll to position [229, 0]
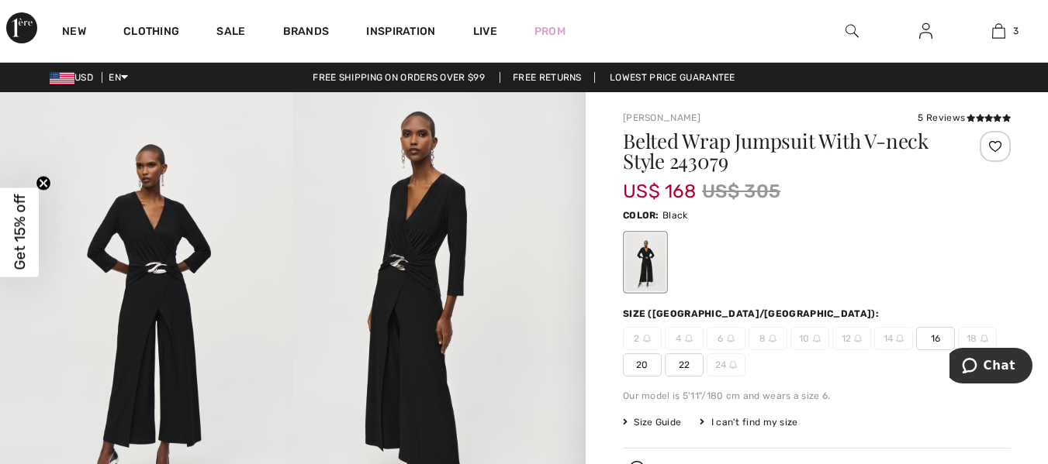
click at [950, 339] on span "16" at bounding box center [935, 338] width 39 height 23
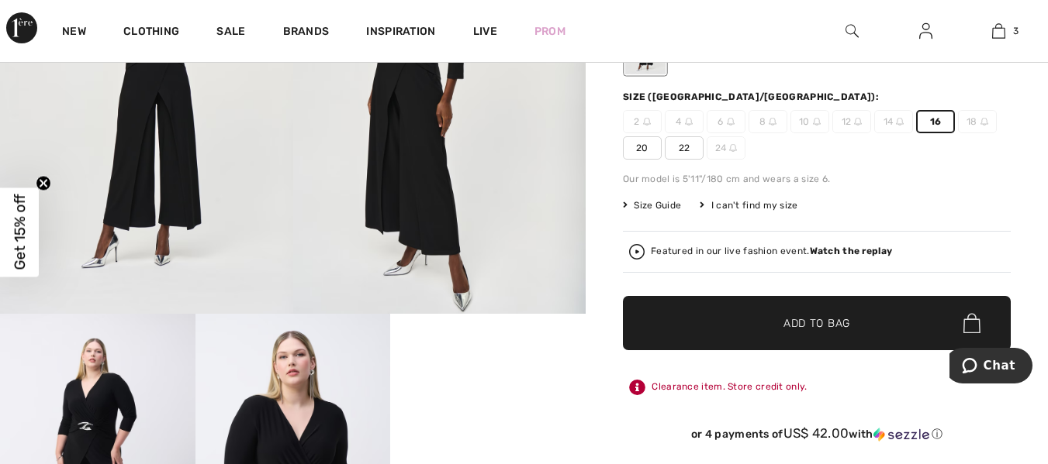
scroll to position [202, 0]
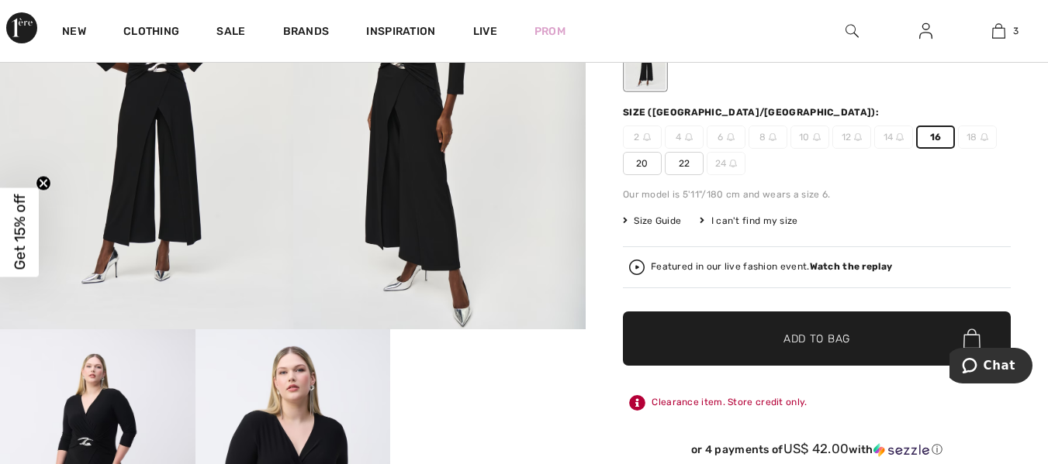
click at [850, 328] on span "✔ Added to Bag Add to Bag" at bounding box center [817, 339] width 388 height 54
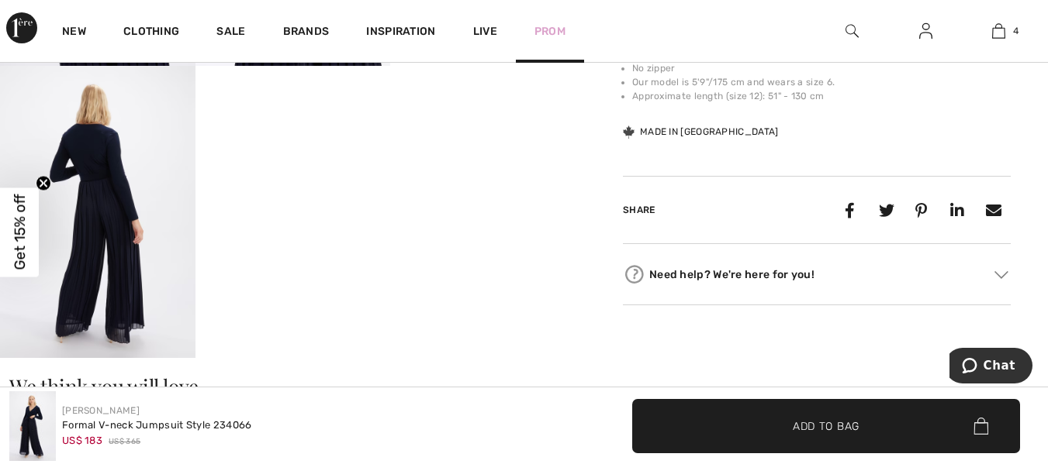
scroll to position [753, 0]
